Goal: Task Accomplishment & Management: Complete application form

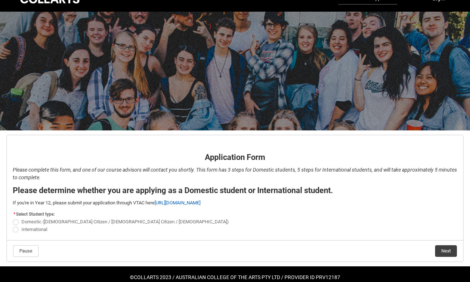
scroll to position [28, 0]
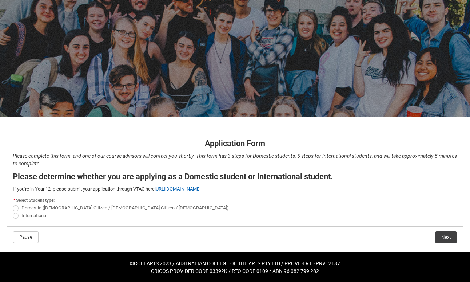
click at [16, 209] on span "REDU_Application_Form_for_Applicant flow" at bounding box center [16, 208] width 6 height 6
click at [13, 204] on input "Domestic (Australian Citizen / New Zealand Citizen / Permanent Resident)" at bounding box center [12, 204] width 0 height 0
radio input "true"
click at [144, 205] on span "Domestic (Australian Citizen / New Zealand Citizen / Permanent Resident)" at bounding box center [124, 207] width 207 height 5
click at [13, 204] on input "Domestic (Australian Citizen / New Zealand Citizen / Permanent Resident)" at bounding box center [12, 204] width 0 height 0
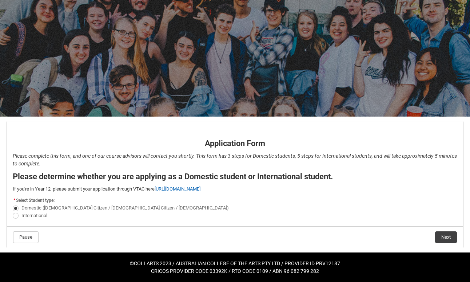
click at [101, 136] on flowruntime-screen-field "Application Form - Page 1" at bounding box center [234, 131] width 453 height 12
click at [445, 236] on button "Next" at bounding box center [446, 237] width 22 height 12
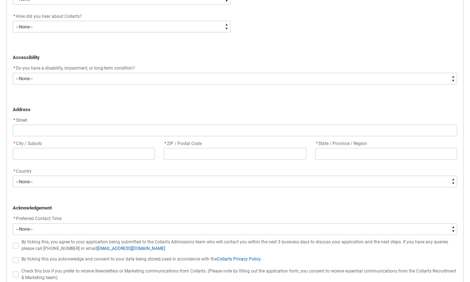
scroll to position [468, 0]
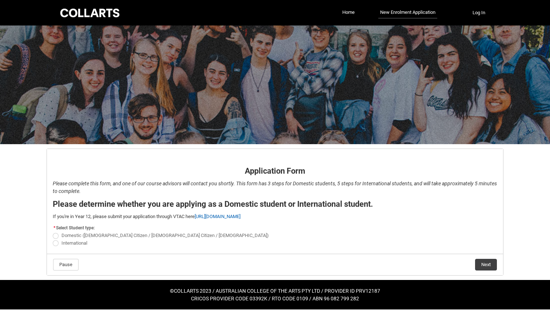
click at [55, 236] on span "REDU_Application_Form_for_Applicant flow" at bounding box center [56, 236] width 6 height 6
click at [53, 232] on input "Domestic (Australian Citizen / New Zealand Citizen / Permanent Resident)" at bounding box center [52, 231] width 0 height 0
radio input "true"
click at [198, 256] on flowruntime-navigation-bar "Pause Next" at bounding box center [275, 264] width 456 height 21
click at [470, 263] on button "Next" at bounding box center [486, 265] width 22 height 12
